Goal: Transaction & Acquisition: Purchase product/service

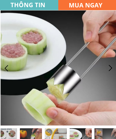
click at [92, 5] on h3 "MUA NGAY" at bounding box center [89, 5] width 41 height 10
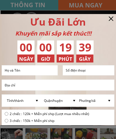
click at [26, 74] on input "text" at bounding box center [29, 71] width 53 height 10
type input "0987089822"
type input "[PERSON_NAME]"
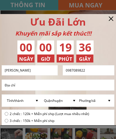
click at [28, 69] on input "[PERSON_NAME]" at bounding box center [29, 71] width 53 height 10
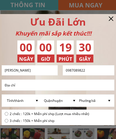
type input "[PERSON_NAME]"
click at [22, 86] on input "text" at bounding box center [57, 85] width 109 height 10
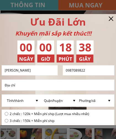
click at [22, 86] on input "text" at bounding box center [57, 85] width 109 height 10
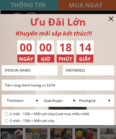
click button "submit" at bounding box center [0, 0] width 0 height 0
type input "Tiệm vàng thanh hương sn 32/34 Đu"
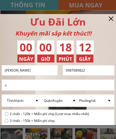
type input "ươ"
